Goal: Task Accomplishment & Management: Manage account settings

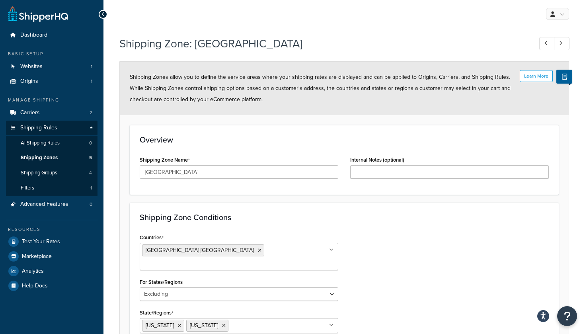
select select "excluding"
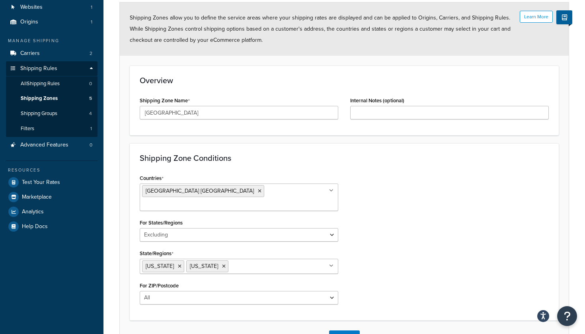
click at [153, 159] on h3 "Shipping Zone Conditions" at bounding box center [344, 158] width 409 height 9
drag, startPoint x: 153, startPoint y: 159, endPoint x: 218, endPoint y: 158, distance: 64.5
click at [218, 158] on h3 "Shipping Zone Conditions" at bounding box center [344, 158] width 409 height 9
click at [150, 79] on h3 "Overview" at bounding box center [344, 80] width 409 height 9
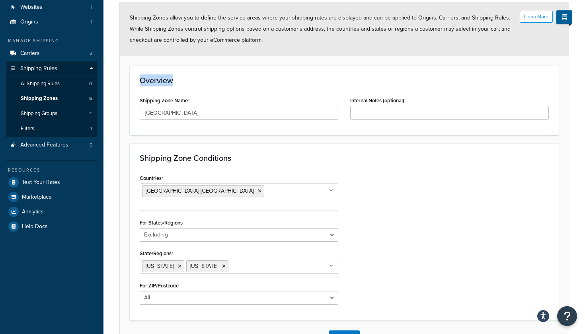
drag, startPoint x: 150, startPoint y: 79, endPoint x: 179, endPoint y: 79, distance: 29.1
click at [179, 79] on h3 "Overview" at bounding box center [344, 80] width 409 height 9
click at [155, 157] on h3 "Shipping Zone Conditions" at bounding box center [344, 158] width 409 height 9
drag, startPoint x: 155, startPoint y: 157, endPoint x: 222, endPoint y: 158, distance: 66.9
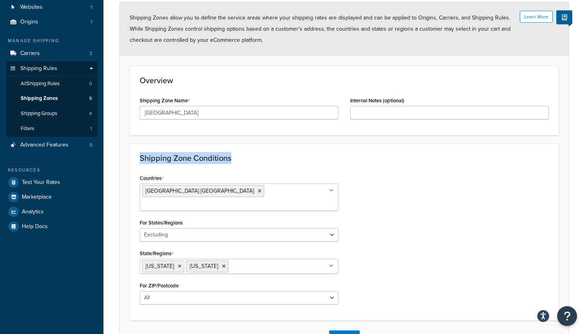
click at [222, 158] on h3 "Shipping Zone Conditions" at bounding box center [344, 158] width 409 height 9
drag, startPoint x: 222, startPoint y: 158, endPoint x: 158, endPoint y: 160, distance: 64.2
click at [158, 160] on h3 "Shipping Zone Conditions" at bounding box center [344, 158] width 409 height 9
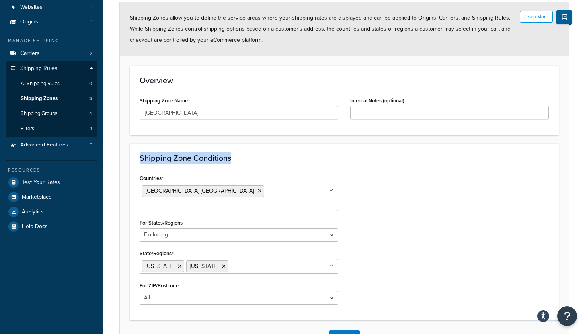
click at [158, 160] on h3 "Shipping Zone Conditions" at bounding box center [344, 158] width 409 height 9
drag, startPoint x: 158, startPoint y: 160, endPoint x: 215, endPoint y: 159, distance: 57.4
click at [215, 159] on h3 "Shipping Zone Conditions" at bounding box center [344, 158] width 409 height 9
drag, startPoint x: 215, startPoint y: 159, endPoint x: 162, endPoint y: 159, distance: 53.4
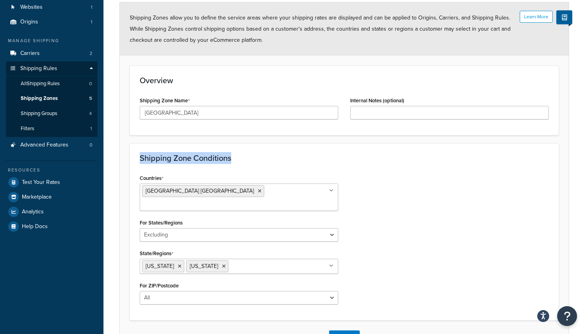
click at [162, 159] on h3 "Shipping Zone Conditions" at bounding box center [344, 158] width 409 height 9
drag, startPoint x: 162, startPoint y: 159, endPoint x: 226, endPoint y: 159, distance: 64.1
click at [225, 159] on h3 "Shipping Zone Conditions" at bounding box center [344, 158] width 409 height 9
